Goal: Use online tool/utility: Utilize a website feature to perform a specific function

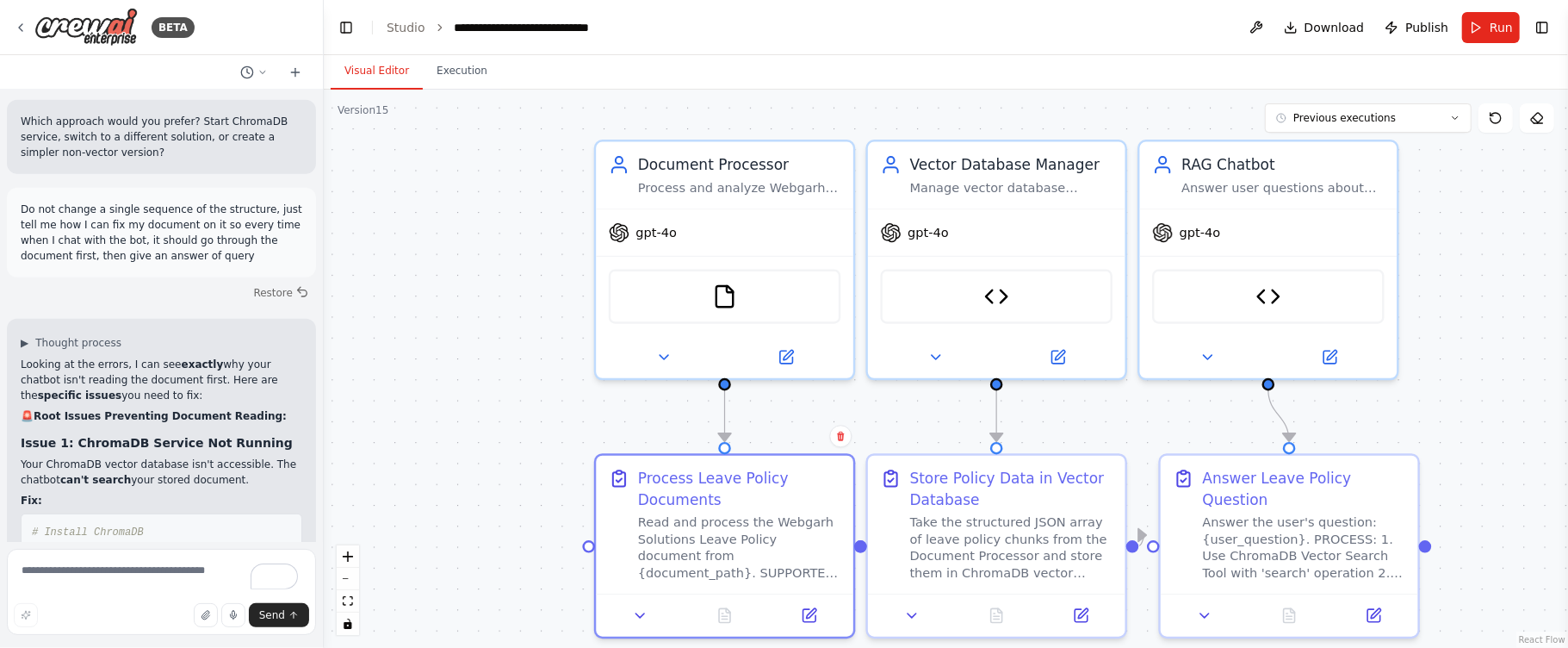
drag, startPoint x: 0, startPoint y: 0, endPoint x: 442, endPoint y: 242, distance: 503.9
click at [442, 251] on div ".deletable-edge-delete-btn { width: 20px; height: 20px; border: 0px solid #ffff…" at bounding box center [945, 369] width 1245 height 558
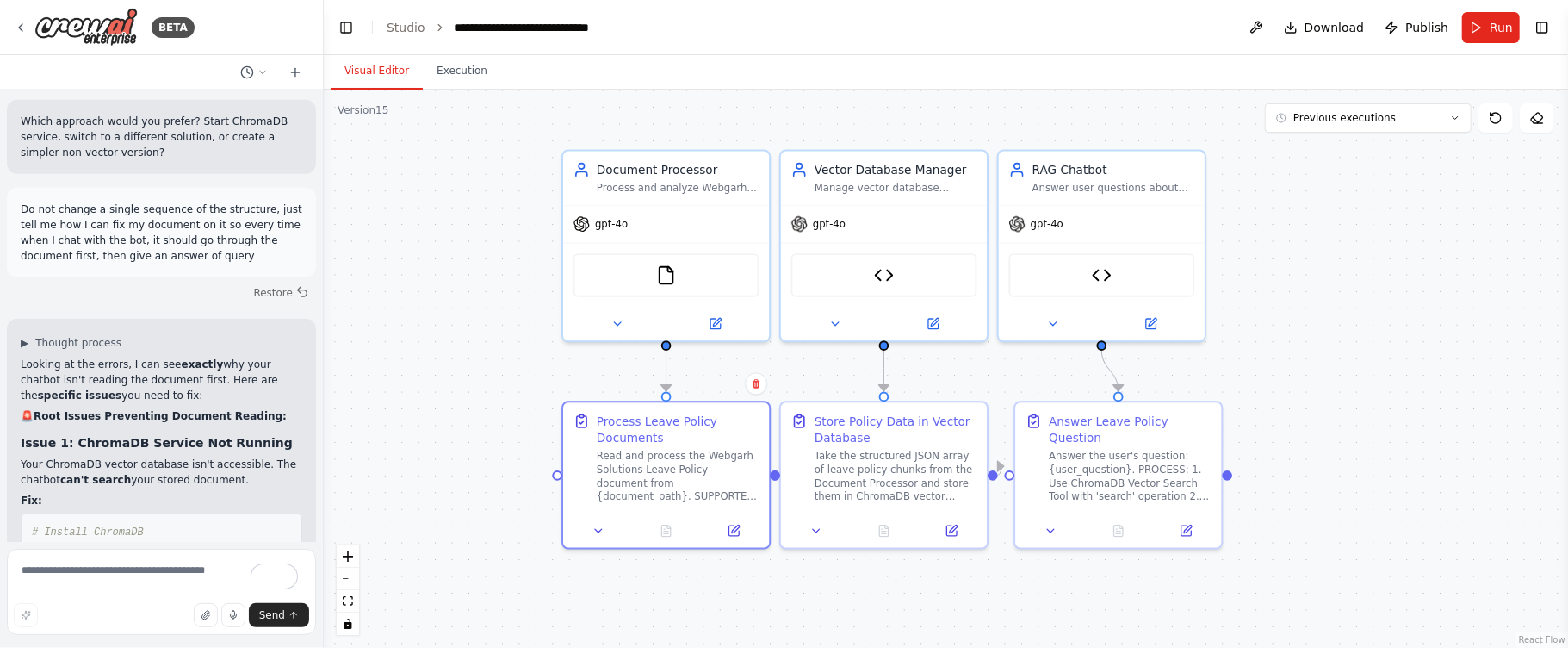
click at [421, 184] on div ".deletable-edge-delete-btn { width: 20px; height: 20px; border: 0px solid #ffff…" at bounding box center [945, 369] width 1245 height 558
